Goal: Task Accomplishment & Management: Manage account settings

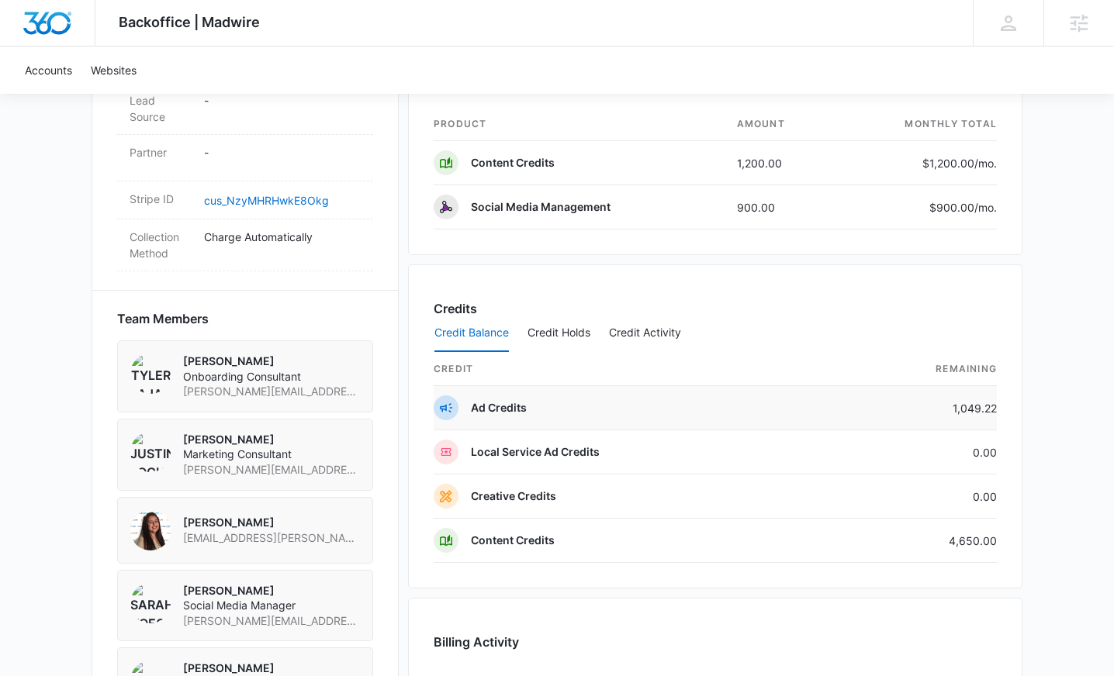
scroll to position [990, 0]
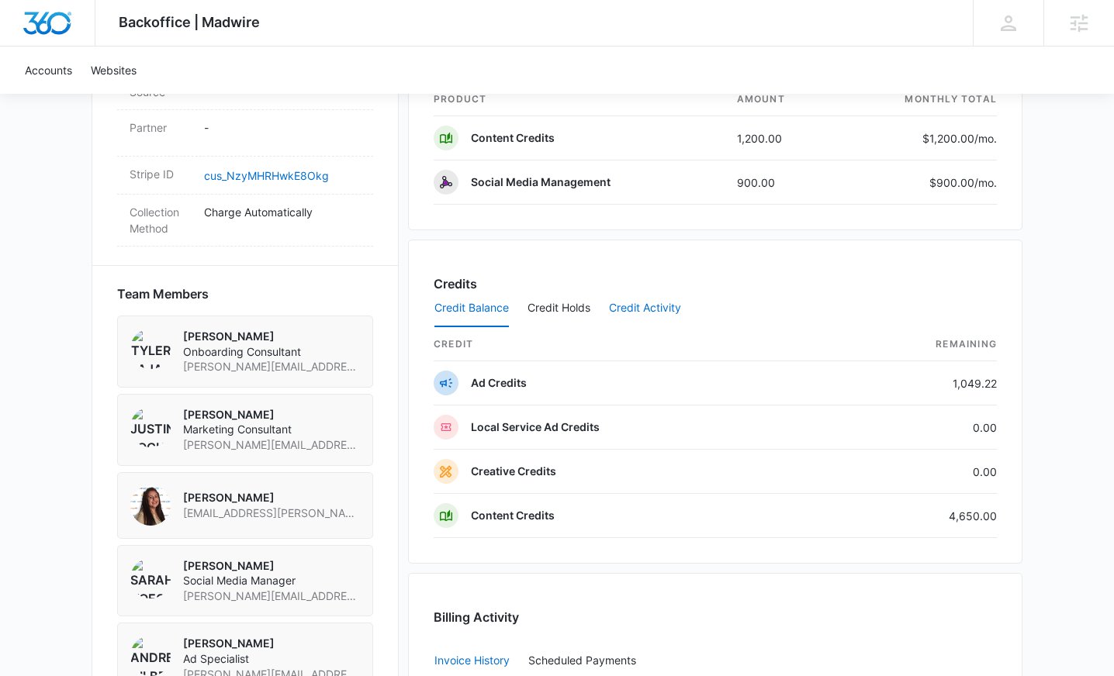
click at [679, 317] on button "Credit Activity" at bounding box center [645, 308] width 72 height 37
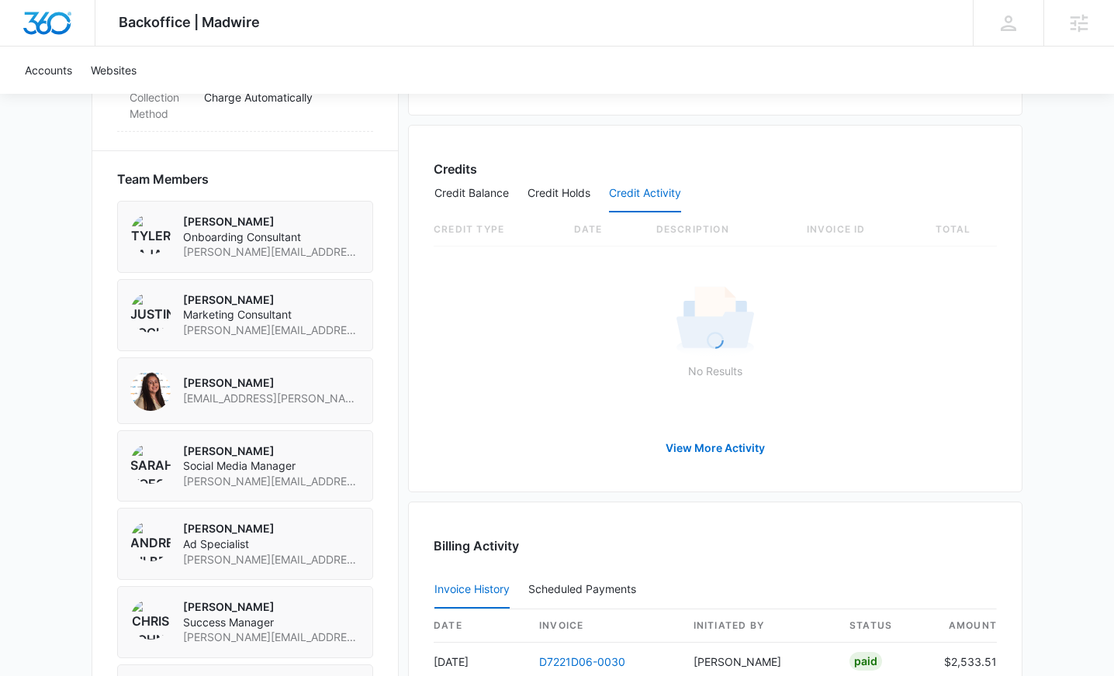
scroll to position [1106, 0]
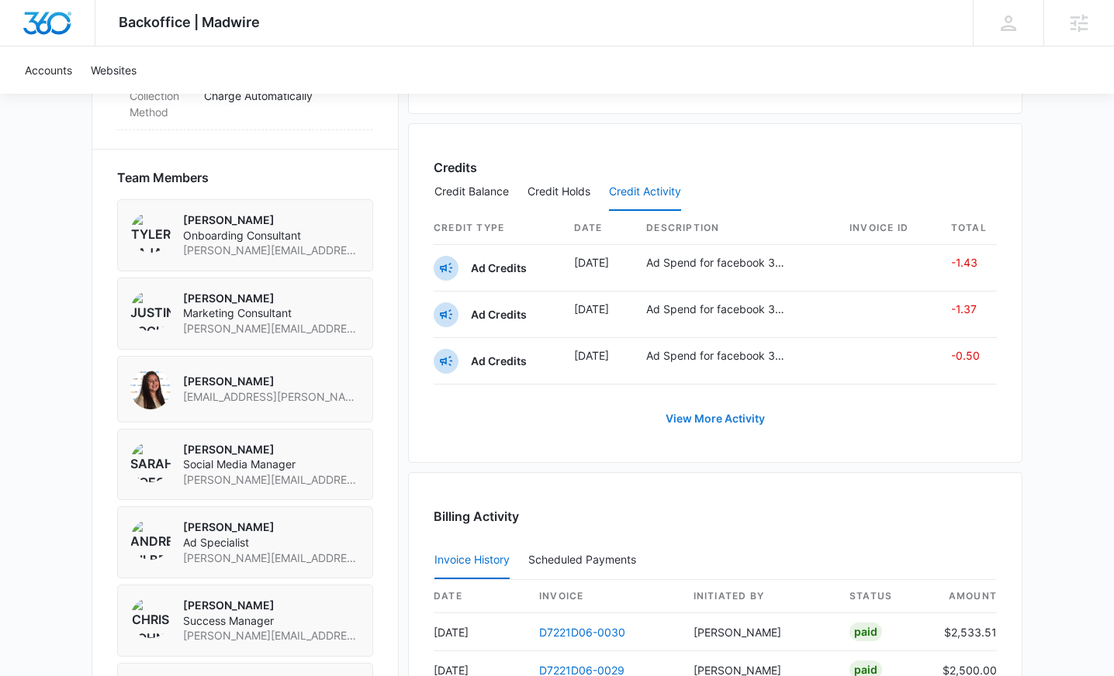
click at [703, 420] on link "View More Activity" at bounding box center [715, 418] width 130 height 37
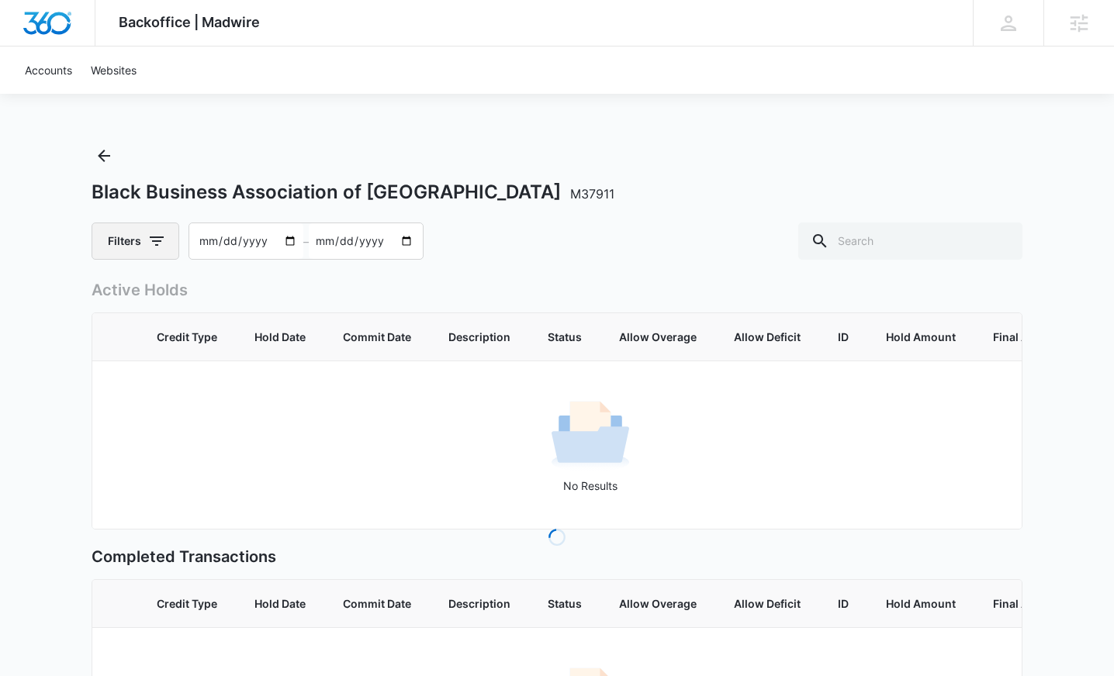
click at [162, 246] on icon "button" at bounding box center [156, 241] width 19 height 19
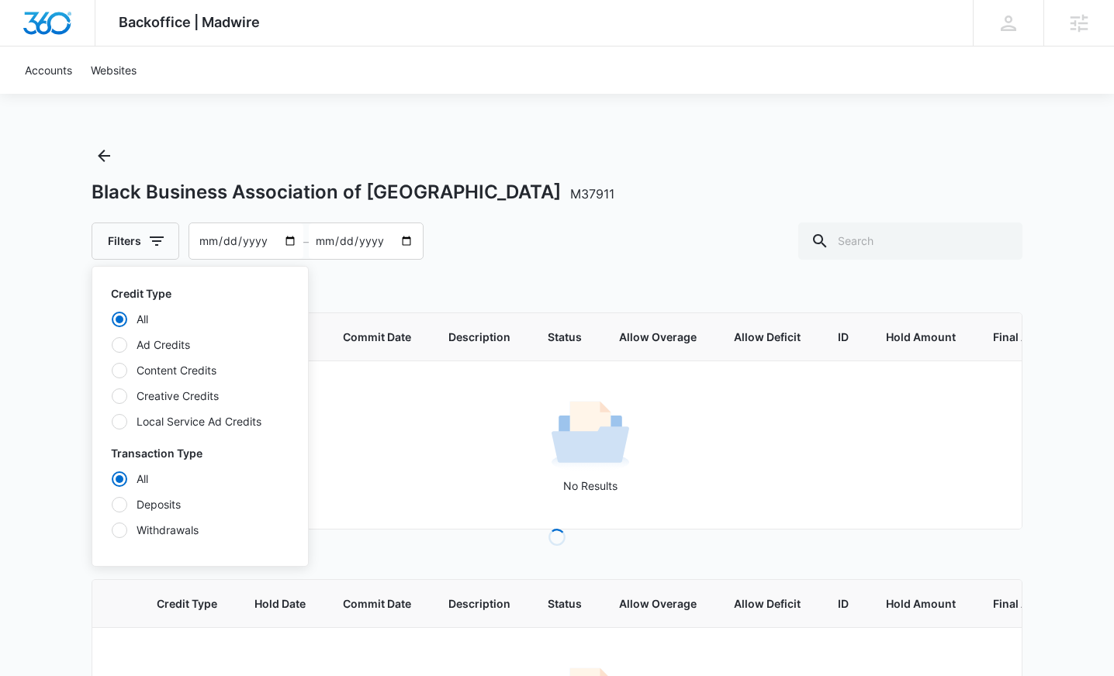
click at [179, 358] on div "All Ad Credits Content Credits Creative Credits Local Service Ad Credits" at bounding box center [200, 370] width 178 height 119
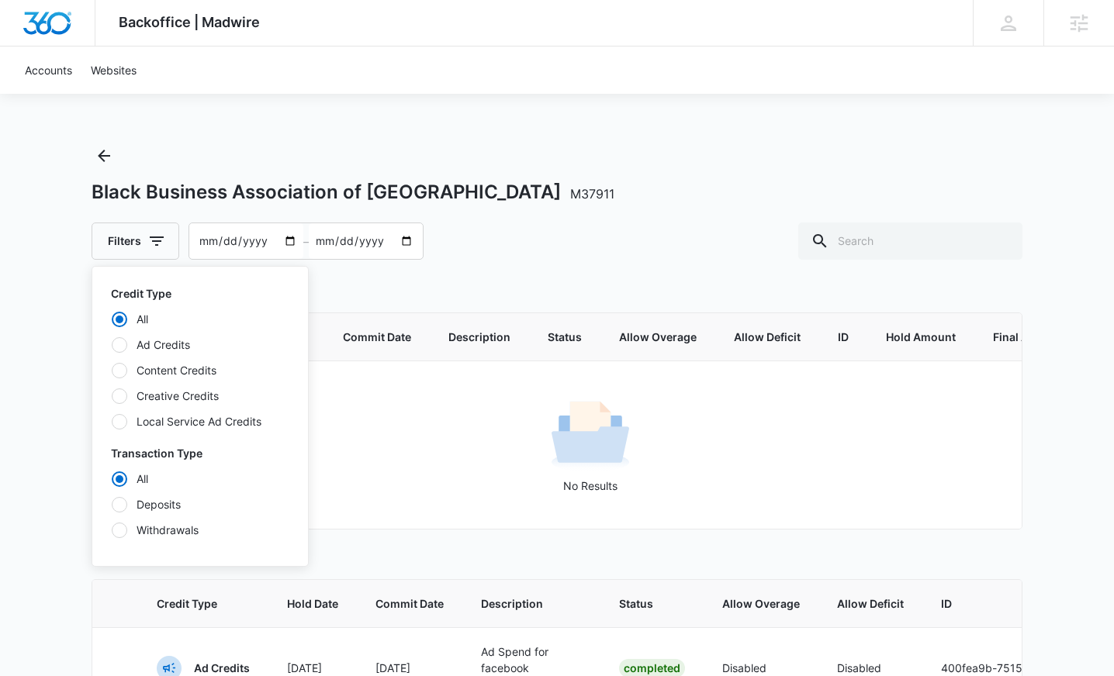
click at [189, 365] on label "Content Credits" at bounding box center [200, 370] width 178 height 16
click at [112, 370] on input "Content Credits" at bounding box center [111, 370] width 1 height 1
radio input "false"
radio input "true"
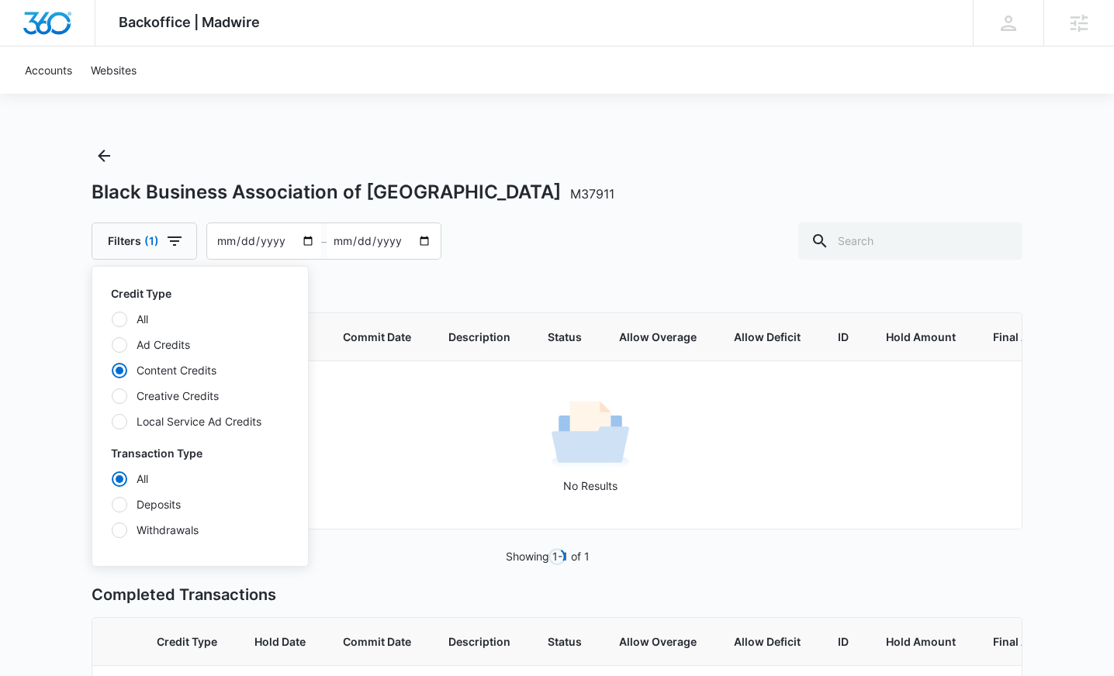
click at [566, 258] on div "Filters (1) Credit Type All Ad Credits Content Credits Creative Credits Local S…" at bounding box center [557, 241] width 931 height 37
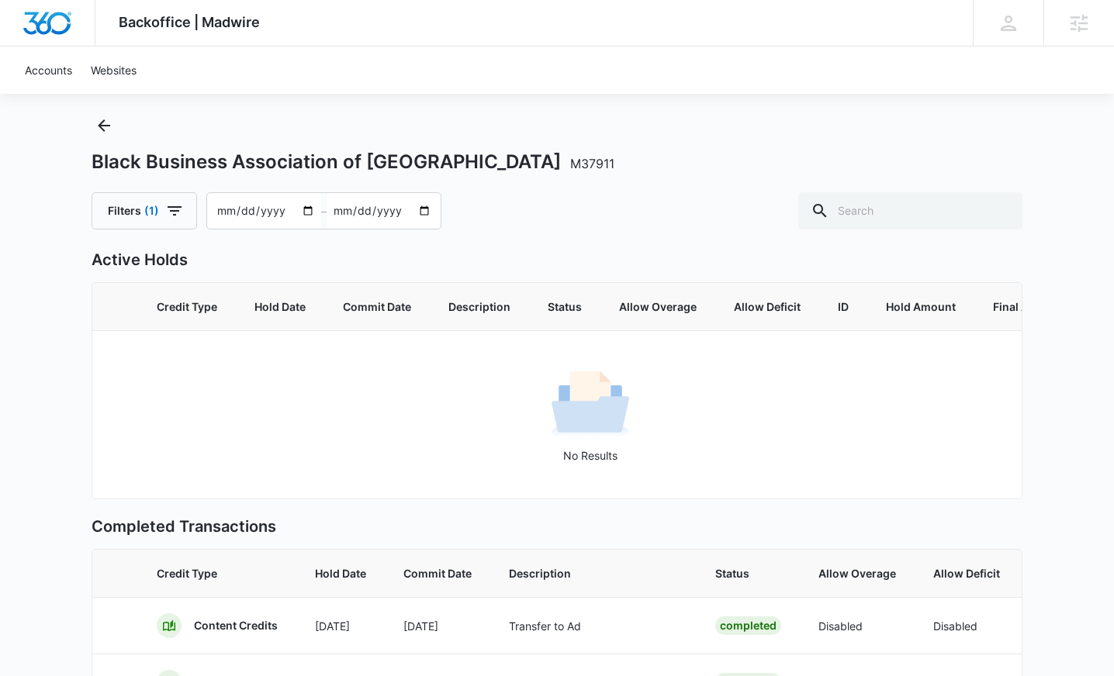
scroll to position [31, 0]
click at [393, 227] on input "[DATE]" at bounding box center [384, 210] width 114 height 36
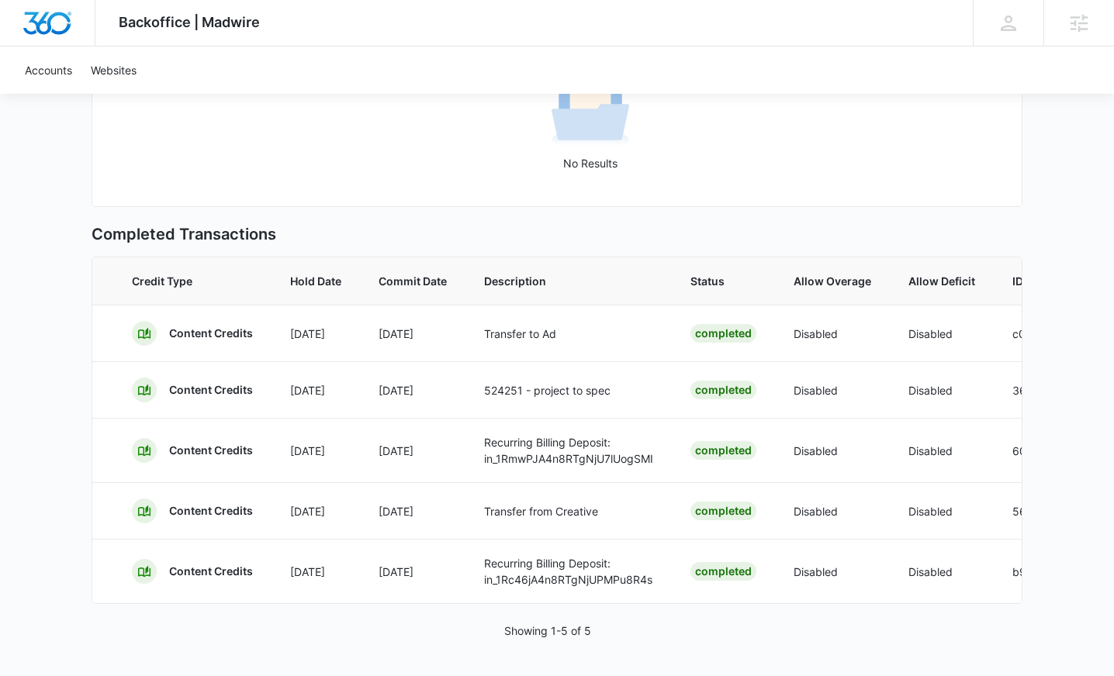
scroll to position [0, 0]
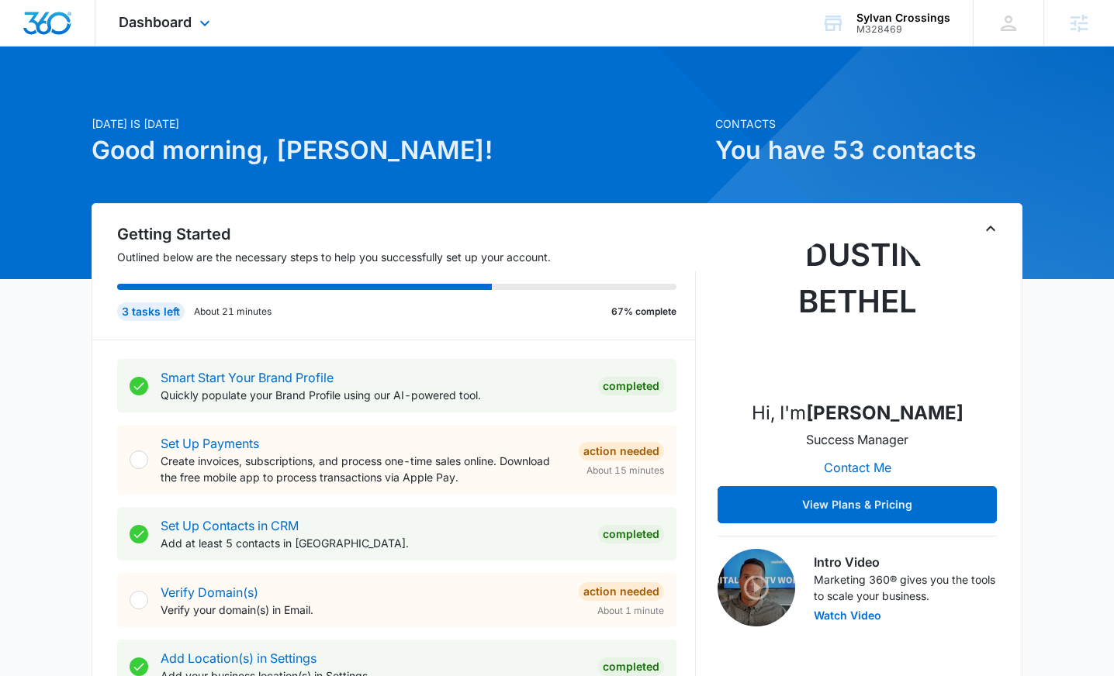
click at [175, 31] on div "Dashboard Apps Reputation Websites Forms CRM Email Social Content Ads Intellige…" at bounding box center [166, 23] width 142 height 46
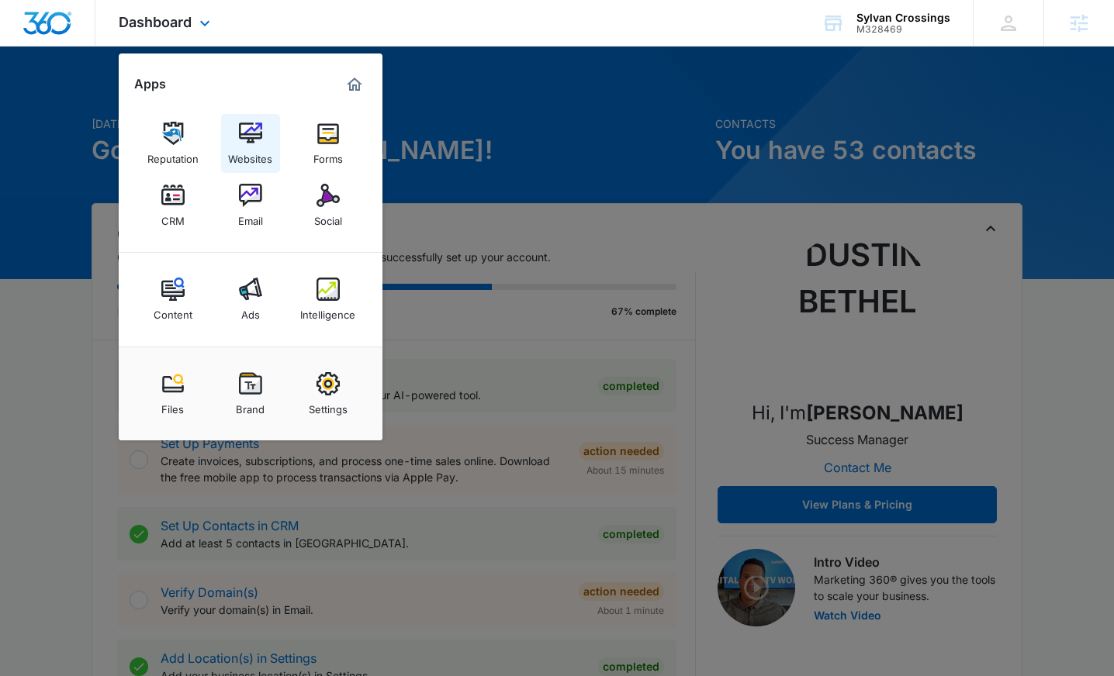
click at [248, 144] on img at bounding box center [250, 133] width 23 height 23
